Goal: Navigation & Orientation: Find specific page/section

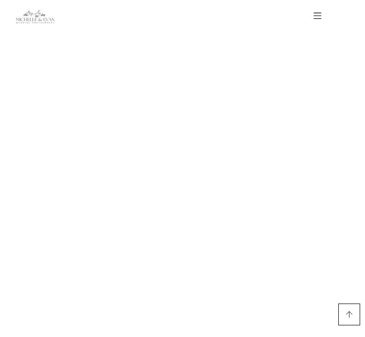
scroll to position [969, 0]
click at [0, 0] on link "Experience" at bounding box center [0, 0] width 0 height 0
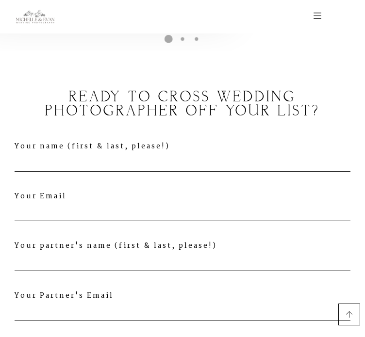
scroll to position [5780, 0]
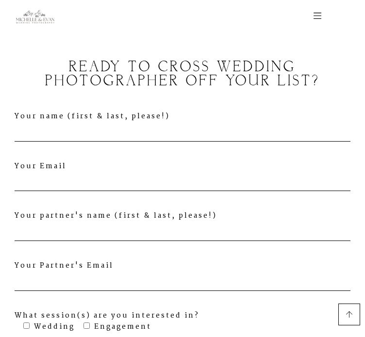
click at [0, 0] on link "Home" at bounding box center [0, 0] width 0 height 0
